Goal: Task Accomplishment & Management: Use online tool/utility

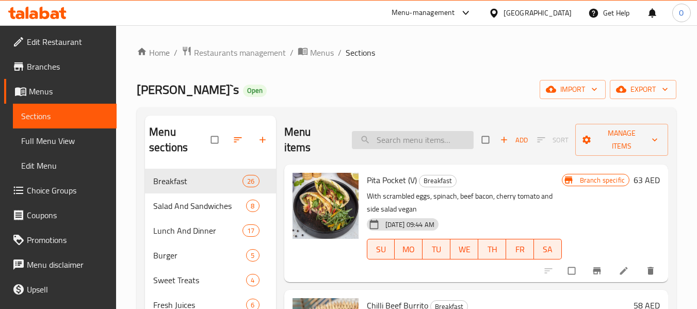
click at [405, 141] on input "search" at bounding box center [413, 140] width 122 height 18
paste input "English Brekkie"
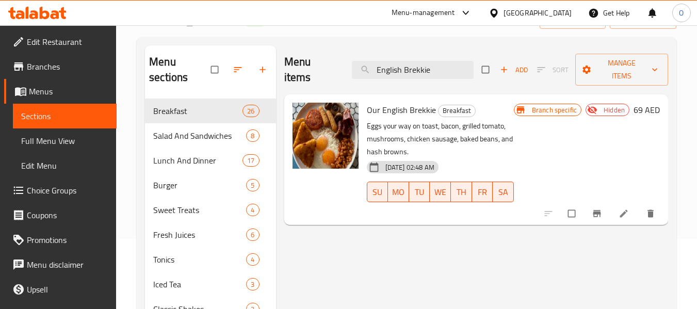
scroll to position [103, 0]
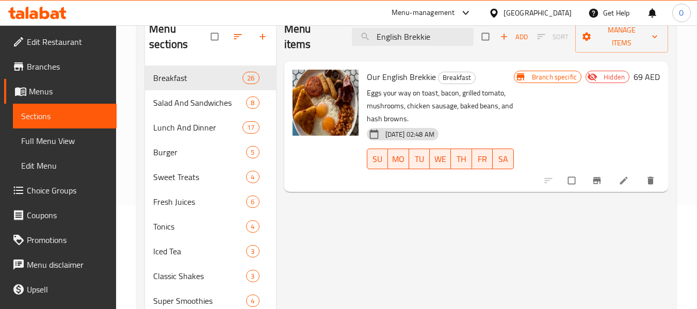
type input "English Brekkie"
click at [649, 183] on icon "delete" at bounding box center [650, 181] width 6 height 8
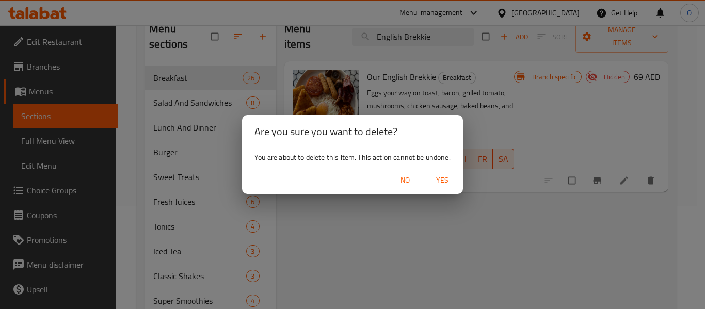
click at [437, 183] on span "Yes" at bounding box center [442, 180] width 25 height 13
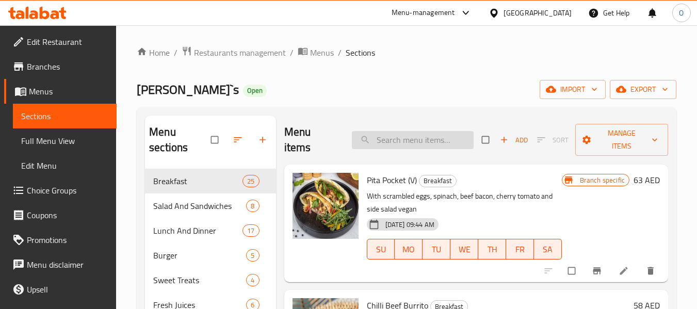
click at [431, 132] on input "search" at bounding box center [413, 140] width 122 height 18
paste input "Our English Brekkie"
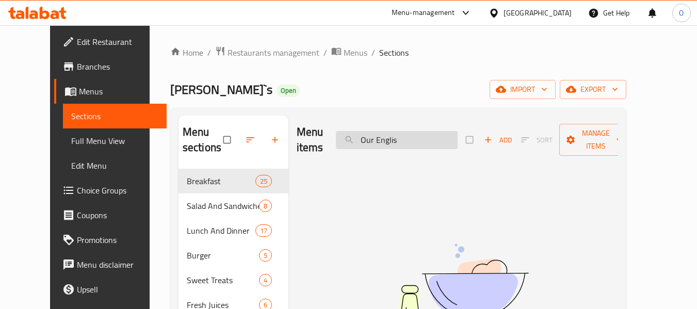
type input "Our Engli"
click at [433, 139] on input "Our Engli" at bounding box center [397, 140] width 122 height 18
